Goal: Task Accomplishment & Management: Complete application form

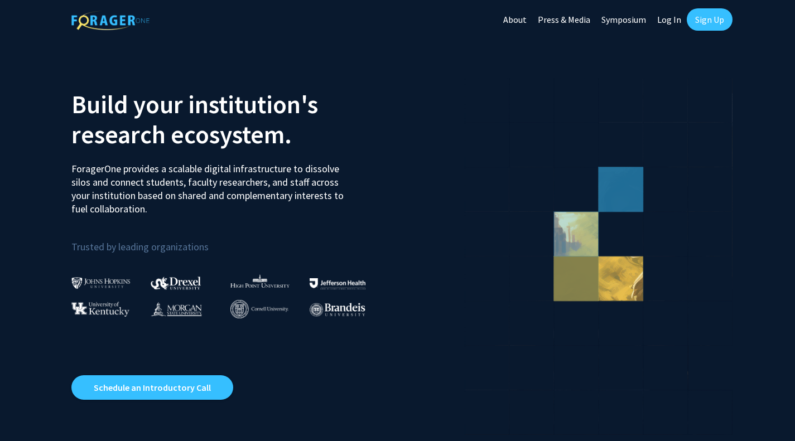
click at [704, 19] on link "Sign Up" at bounding box center [710, 19] width 46 height 22
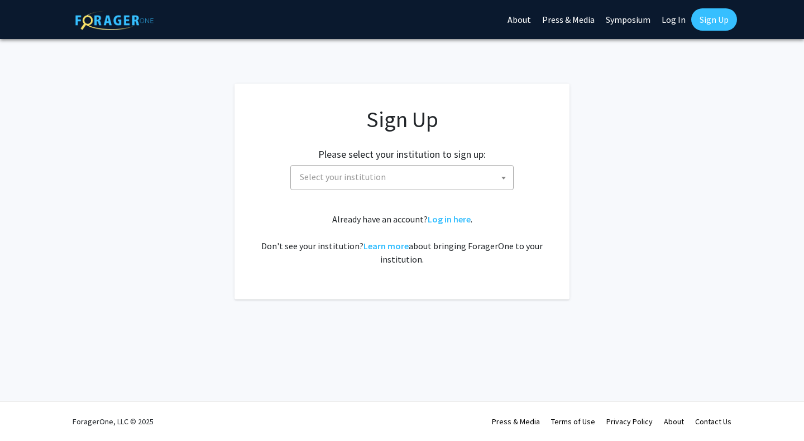
click at [441, 180] on span "Select your institution" at bounding box center [404, 177] width 218 height 23
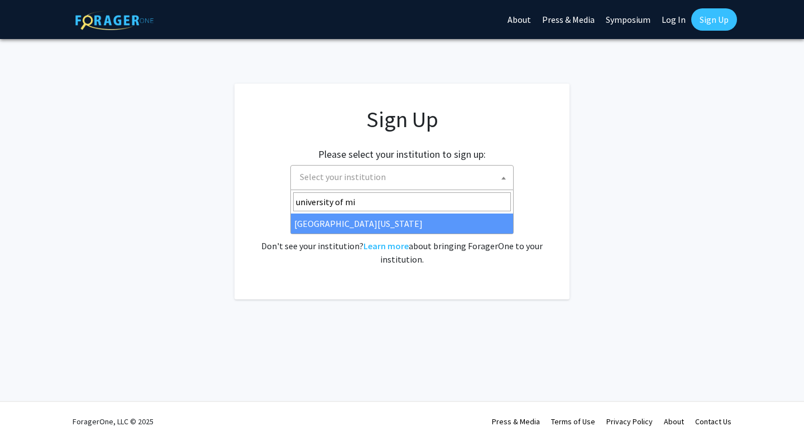
type input "university of mi"
select select "33"
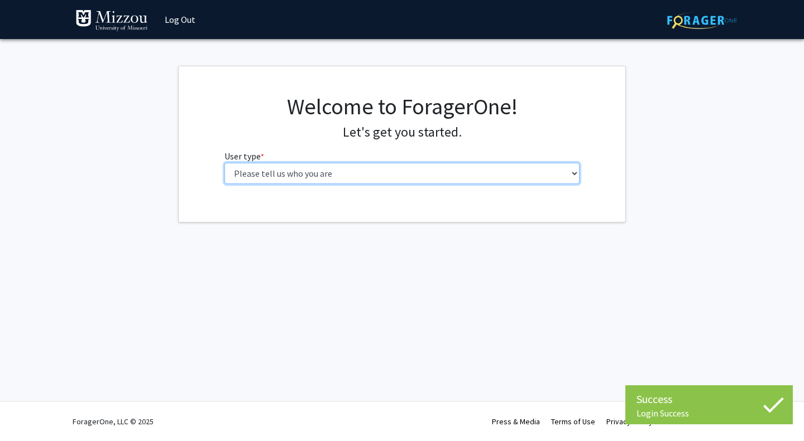
click at [448, 167] on select "Please tell us who you are Undergraduate Student Master's Student Doctoral Cand…" at bounding box center [401, 173] width 355 height 21
select select "1: undergrad"
click at [224, 163] on select "Please tell us who you are Undergraduate Student Master's Student Doctoral Cand…" at bounding box center [401, 173] width 355 height 21
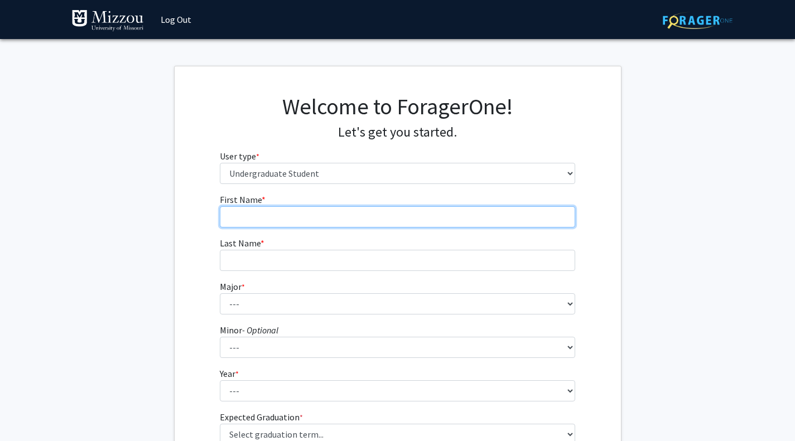
click at [435, 221] on input "First Name * required" at bounding box center [397, 216] width 355 height 21
type input "[PERSON_NAME]"
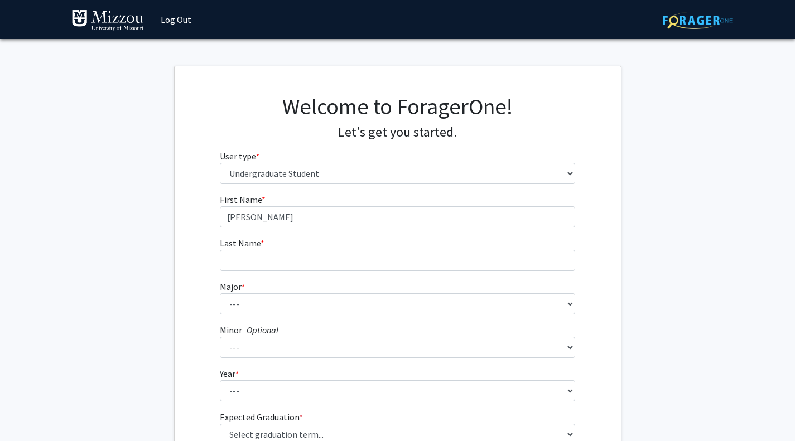
click at [394, 284] on fg-select "Major * required --- Agribusiness Management Agricultural Education Agricultura…" at bounding box center [397, 297] width 355 height 35
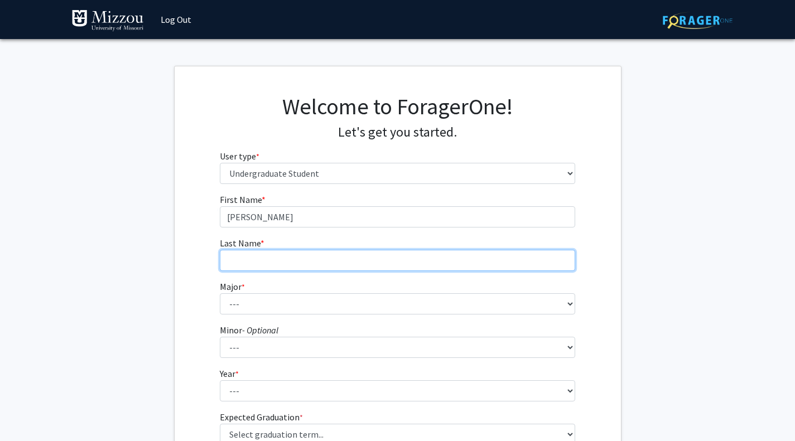
click at [439, 262] on input "Last Name * required" at bounding box center [397, 260] width 355 height 21
type input "Siddiqui"
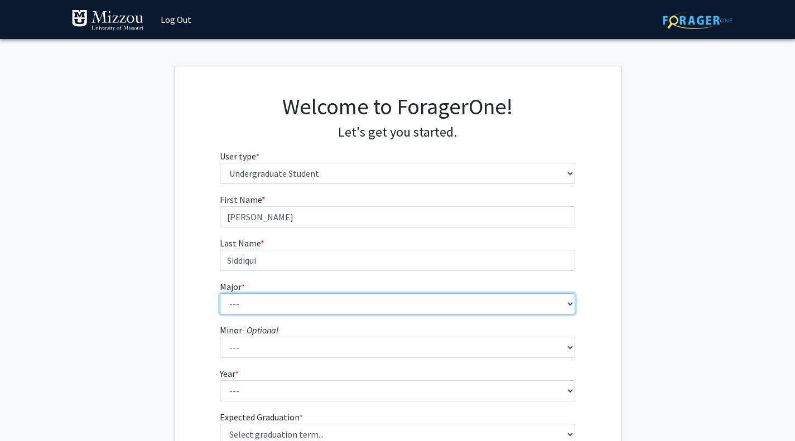
click at [461, 300] on select "--- Agribusiness Management Agricultural Education Agricultural Education: Comm…" at bounding box center [397, 304] width 355 height 21
select select "135: 2628"
click at [220, 294] on select "--- Agribusiness Management Agricultural Education Agricultural Education: Comm…" at bounding box center [397, 304] width 355 height 21
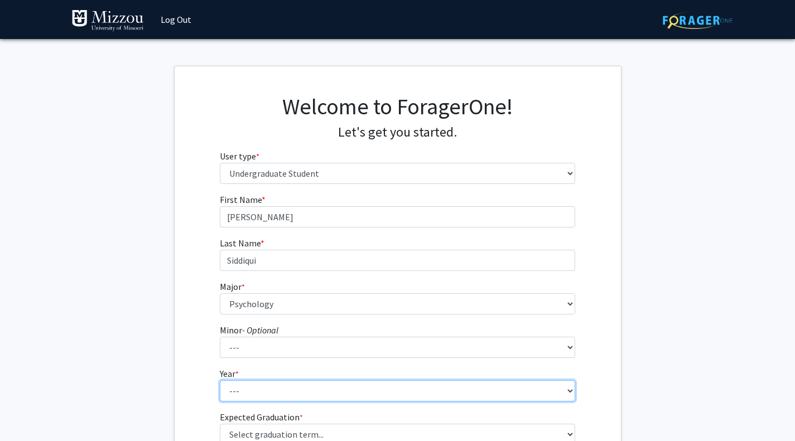
click at [448, 391] on select "--- First-year Sophomore Junior Senior Postbaccalaureate Certificate" at bounding box center [397, 391] width 355 height 21
select select "2: sophomore"
click at [220, 381] on select "--- First-year Sophomore Junior Senior Postbaccalaureate Certificate" at bounding box center [397, 391] width 355 height 21
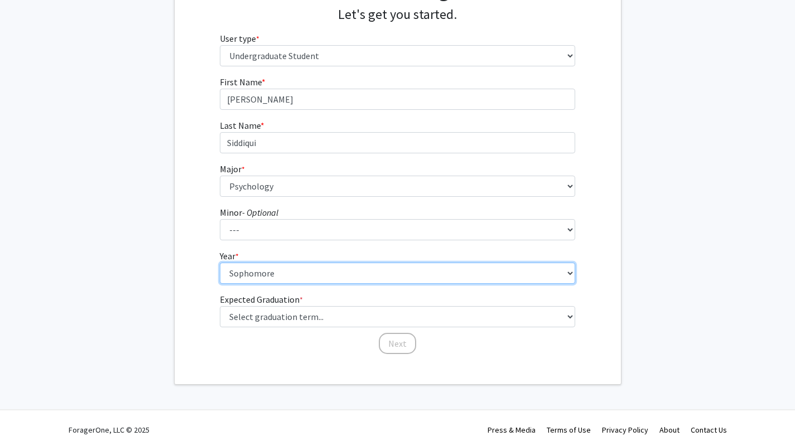
scroll to position [119, 0]
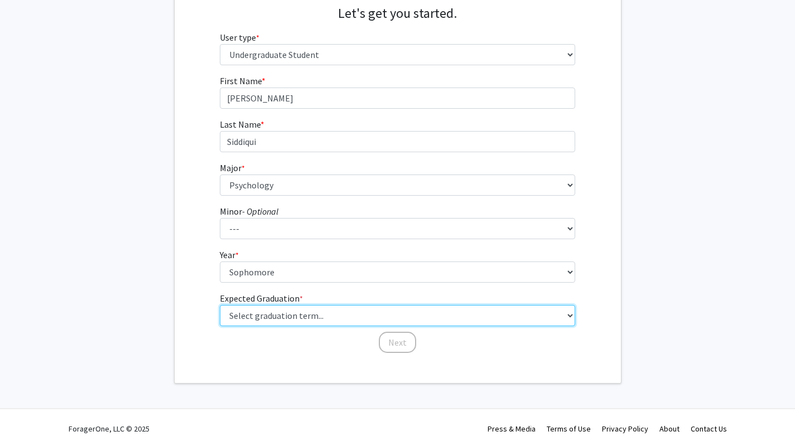
click at [547, 313] on select "Select graduation term... Spring 2025 Summer 2025 Fall 2025 Winter 2025 Spring …" at bounding box center [397, 315] width 355 height 21
select select "13: spring_2028"
click at [220, 305] on select "Select graduation term... Spring 2025 Summer 2025 Fall 2025 Winter 2025 Spring …" at bounding box center [397, 315] width 355 height 21
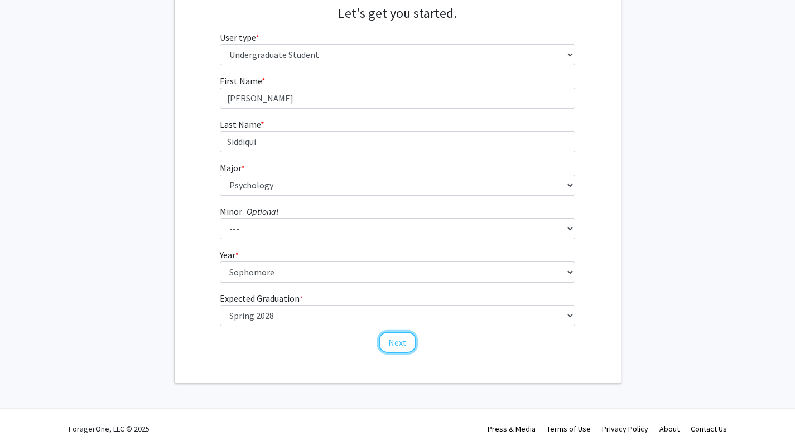
click at [398, 336] on button "Next" at bounding box center [397, 342] width 37 height 21
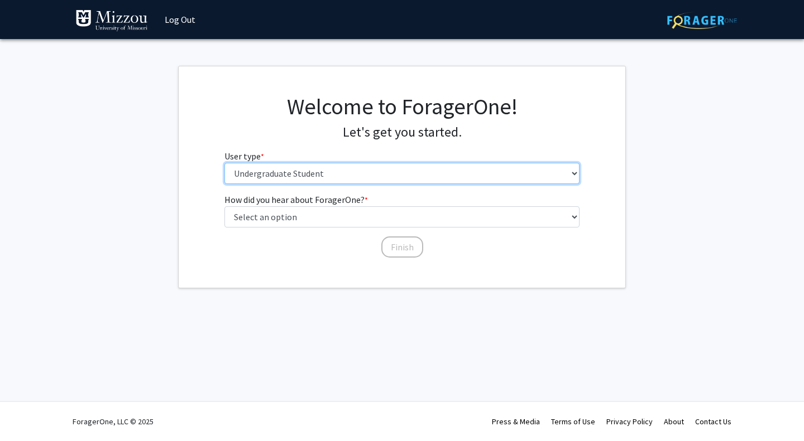
click at [383, 176] on select "Please tell us who you are Undergraduate Student Master's Student Doctoral Cand…" at bounding box center [401, 173] width 355 height 21
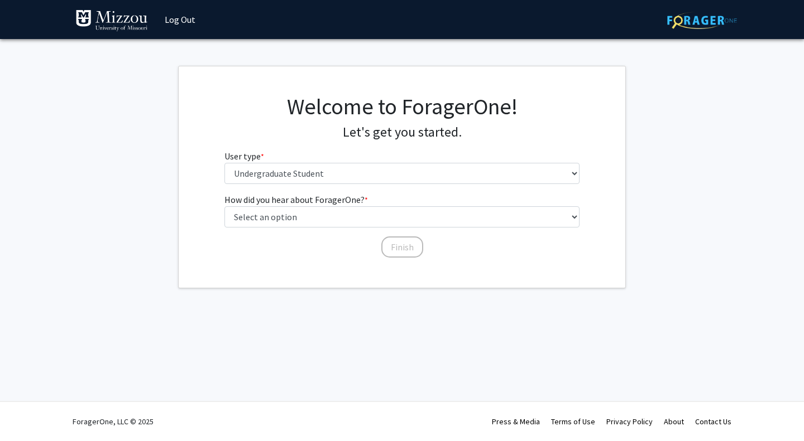
click at [343, 343] on div "Skip navigation Log Out Complete your profile × To continue, you need to make s…" at bounding box center [402, 220] width 804 height 441
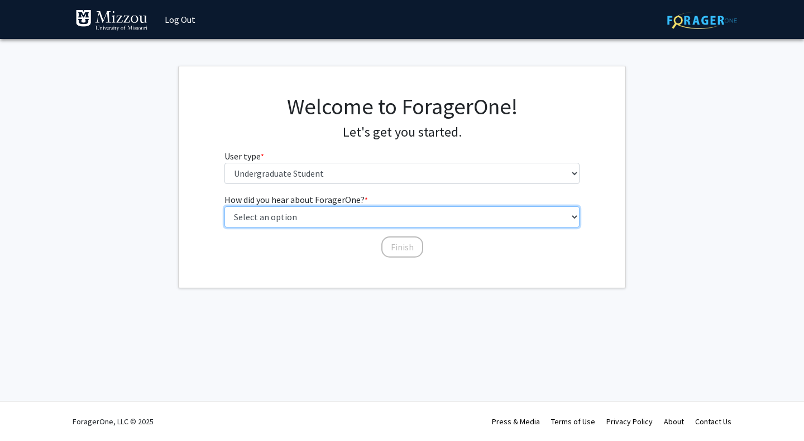
click at [329, 212] on select "Select an option Peer/student recommendation Faculty/staff recommendation Unive…" at bounding box center [401, 216] width 355 height 21
select select "4: university_email"
click at [224, 206] on select "Select an option Peer/student recommendation Faculty/staff recommendation Unive…" at bounding box center [401, 216] width 355 height 21
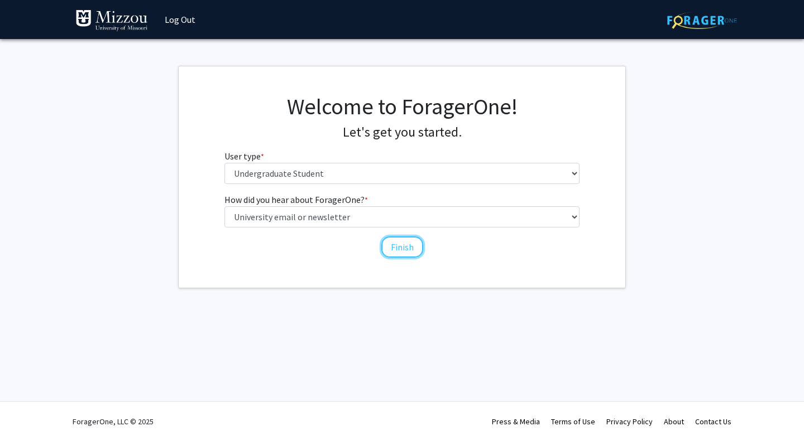
click at [393, 246] on button "Finish" at bounding box center [402, 247] width 42 height 21
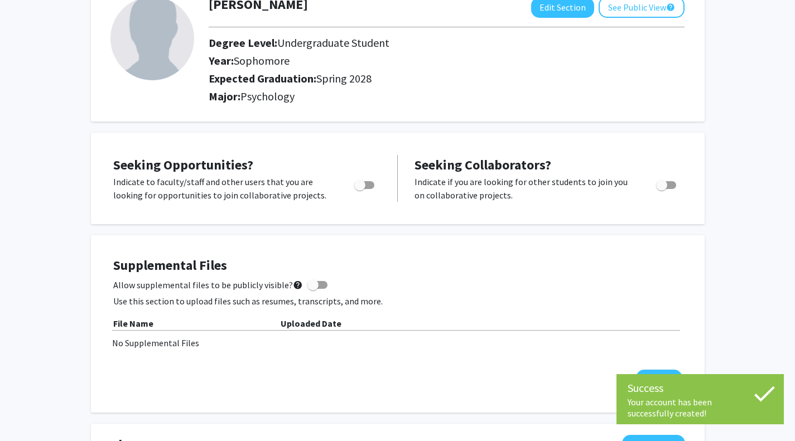
scroll to position [82, 0]
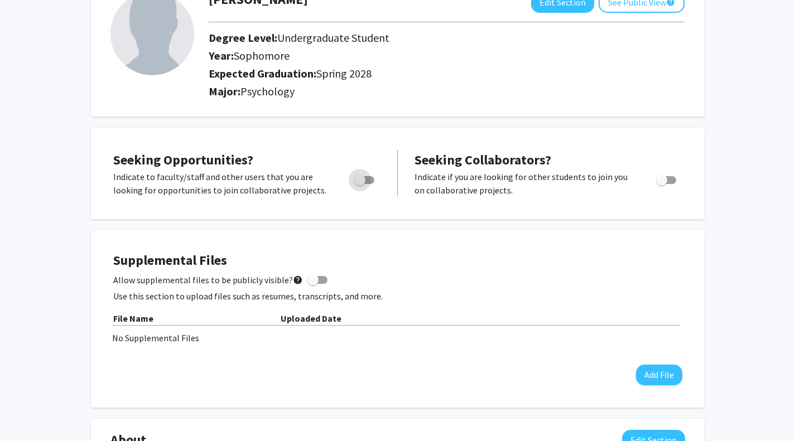
click at [362, 177] on span "Toggle" at bounding box center [359, 180] width 11 height 11
click at [360, 184] on input "Are you actively seeking opportunities?" at bounding box center [359, 184] width 1 height 1
checkbox input "true"
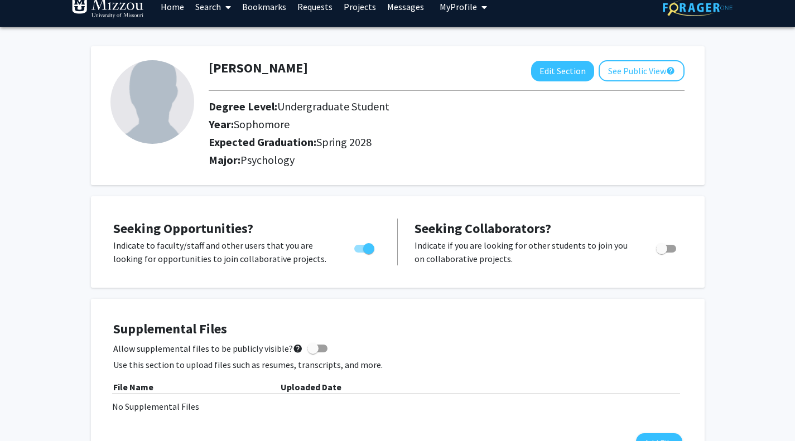
scroll to position [0, 0]
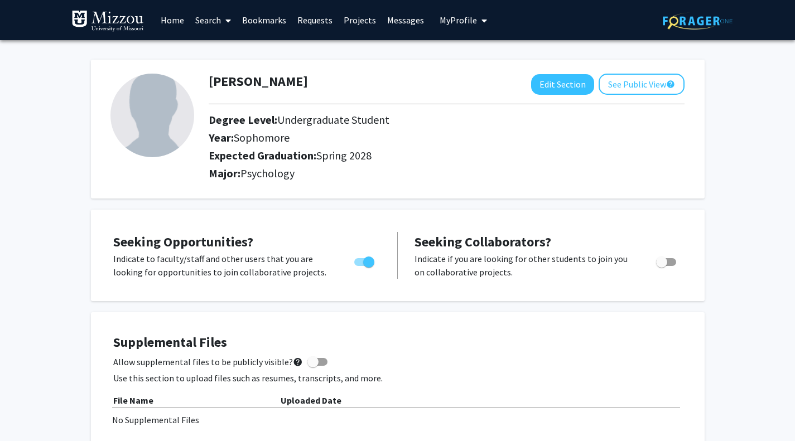
click at [358, 24] on link "Projects" at bounding box center [360, 20] width 44 height 39
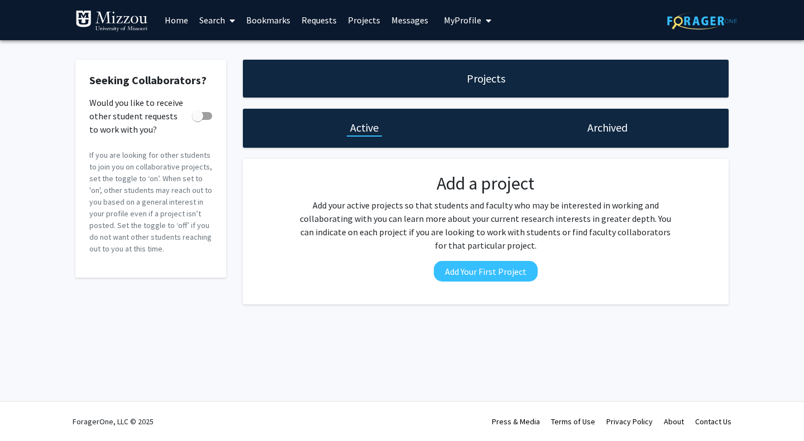
click at [185, 27] on link "Home" at bounding box center [176, 20] width 35 height 39
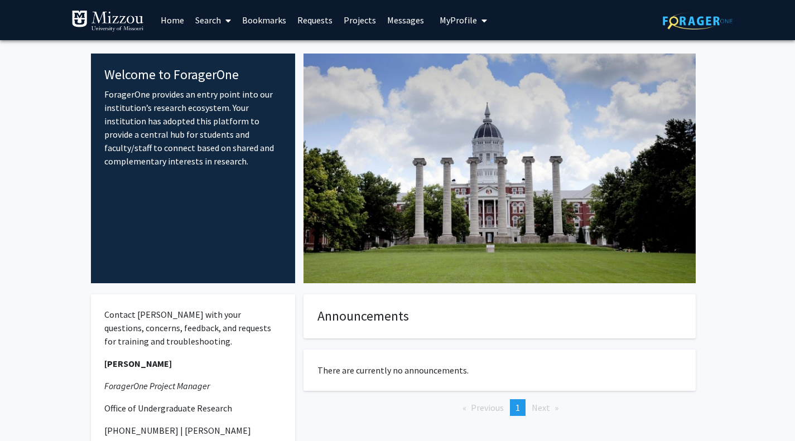
click at [464, 20] on span "My Profile" at bounding box center [458, 20] width 37 height 11
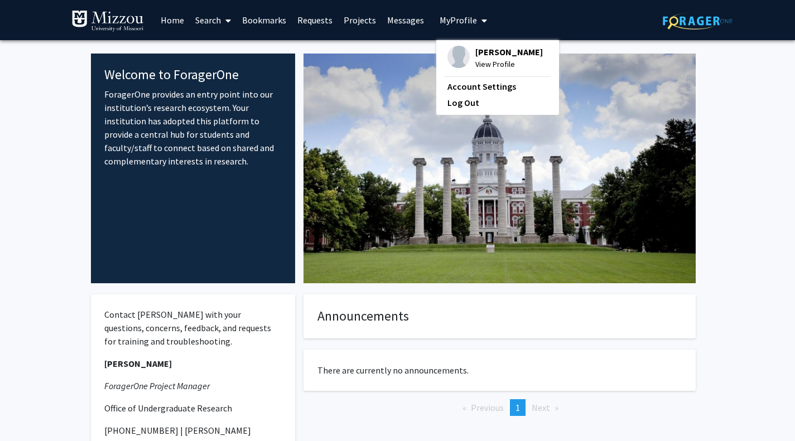
click at [453, 53] on img at bounding box center [459, 57] width 22 height 22
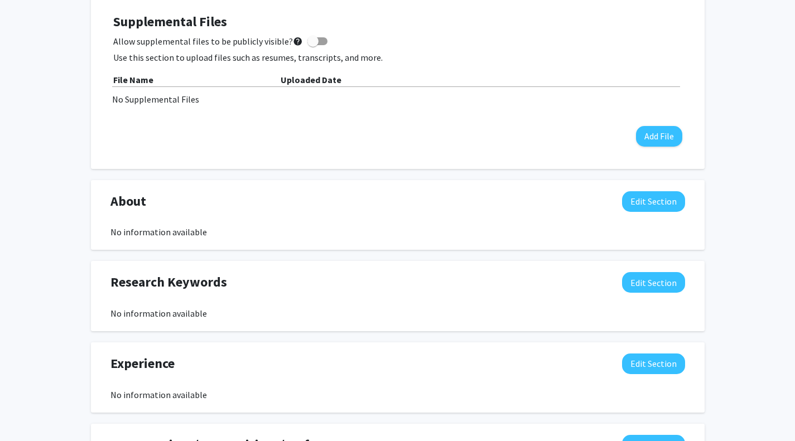
scroll to position [322, 0]
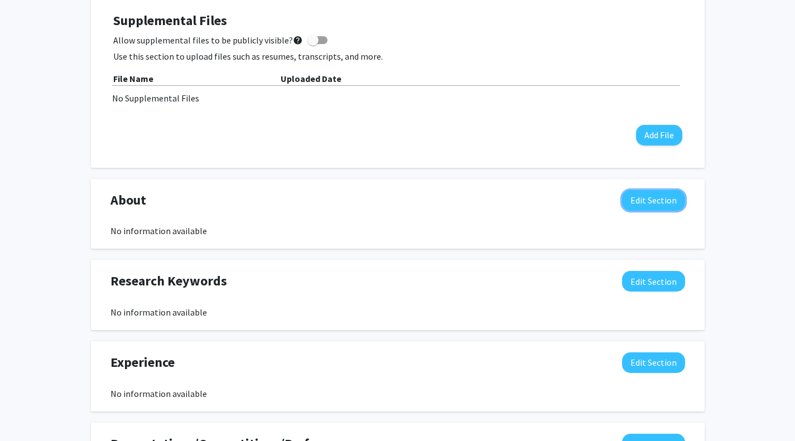
click at [676, 201] on button "Edit Section" at bounding box center [653, 200] width 63 height 21
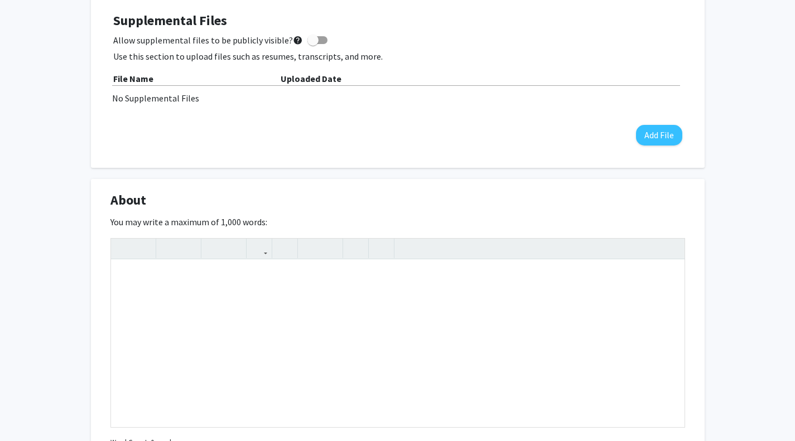
click at [732, 211] on div "[PERSON_NAME] Edit Section See Public View help Degree Level: Undergraduate Stu…" at bounding box center [397, 326] width 795 height 1217
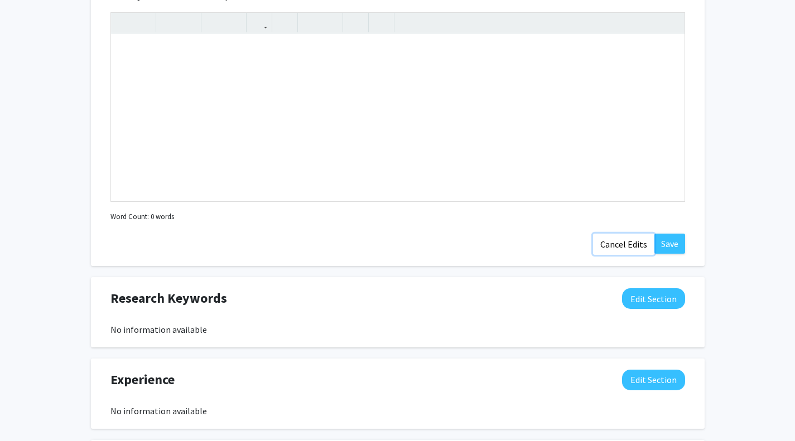
click at [622, 253] on button "Cancel Edits" at bounding box center [623, 244] width 61 height 21
